Goal: Check status: Check status

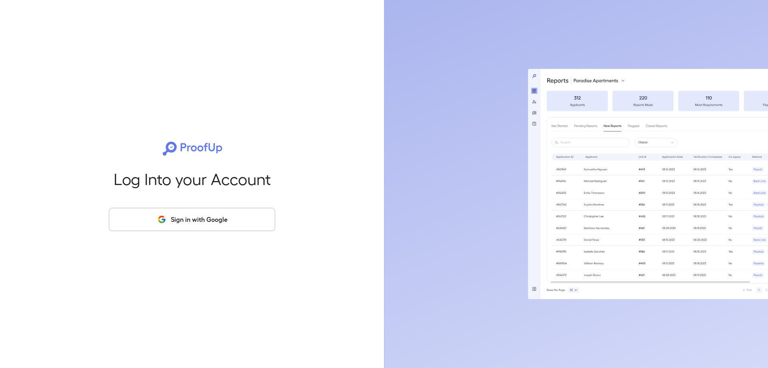
click at [216, 213] on button "Sign in with Google" at bounding box center [192, 219] width 166 height 23
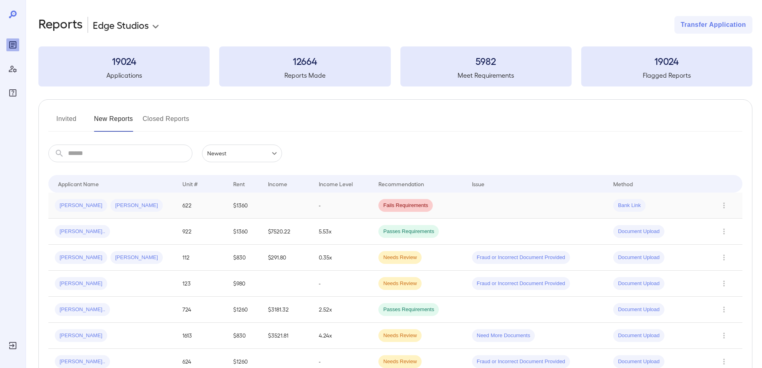
click at [275, 211] on td at bounding box center [287, 205] width 51 height 26
